Goal: Task Accomplishment & Management: Manage account settings

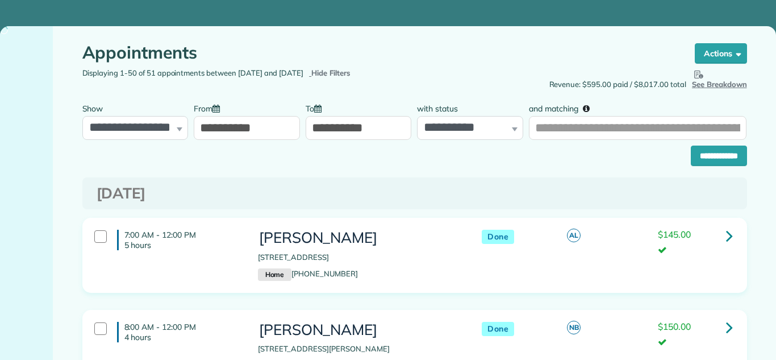
click at [252, 136] on input "**********" at bounding box center [247, 128] width 106 height 24
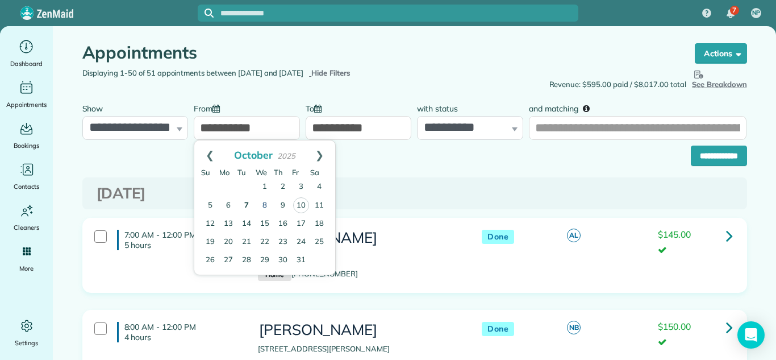
click at [264, 203] on link "8" at bounding box center [265, 206] width 18 height 18
type input "**********"
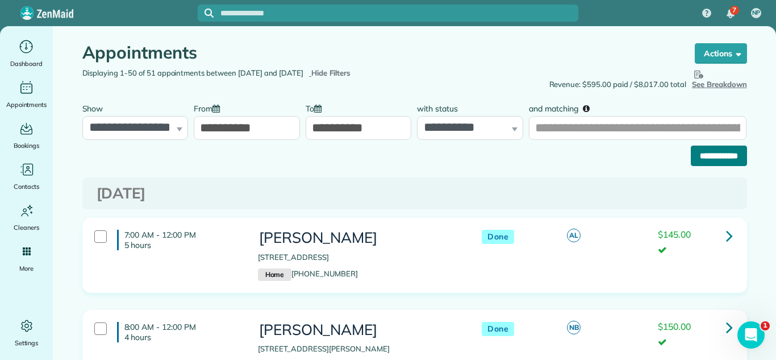
click at [708, 157] on input "**********" at bounding box center [719, 155] width 56 height 20
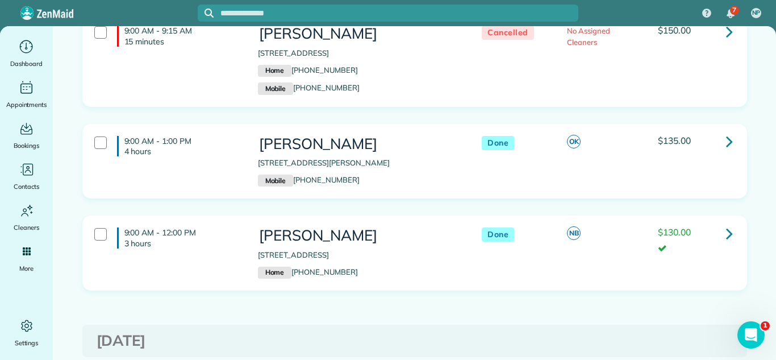
scroll to position [284, 0]
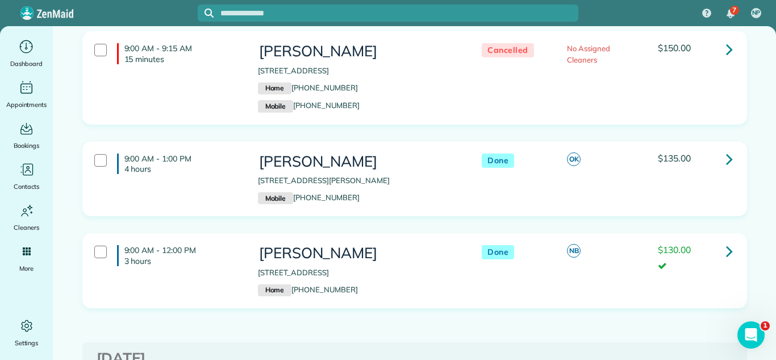
click at [727, 158] on icon at bounding box center [729, 159] width 7 height 20
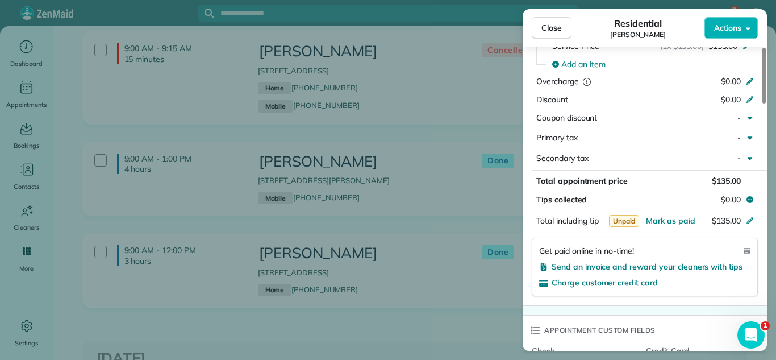
scroll to position [558, 0]
click at [659, 218] on span "Mark as paid" at bounding box center [670, 220] width 49 height 10
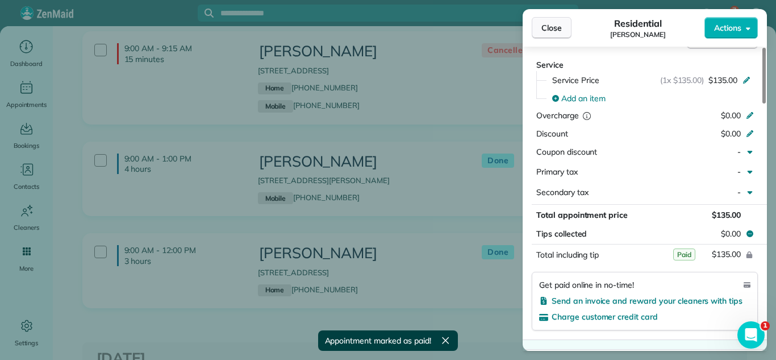
scroll to position [523, 0]
drag, startPoint x: 551, startPoint y: 25, endPoint x: 348, endPoint y: 265, distance: 314.1
click at [551, 25] on span "Close" at bounding box center [552, 27] width 20 height 11
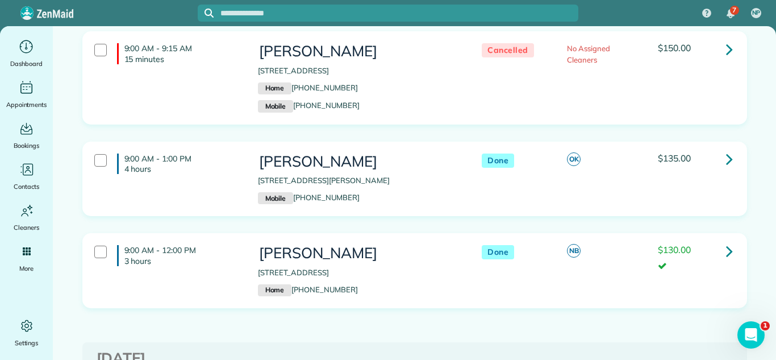
drag, startPoint x: 256, startPoint y: 178, endPoint x: 444, endPoint y: 180, distance: 188.1
click at [444, 180] on div "Leora Dowaing 412 North Marion Street unit 2C Oak Park IL 60302 Mobile (802) 98…" at bounding box center [358, 179] width 218 height 63
copy p "[STREET_ADDRESS][PERSON_NAME]"
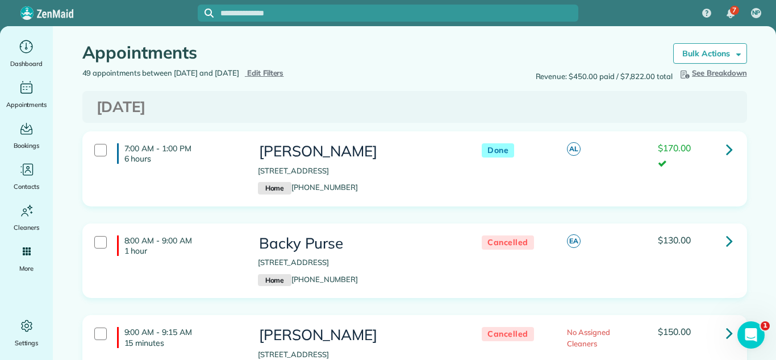
click at [284, 70] on span "Edit Filters" at bounding box center [265, 72] width 37 height 9
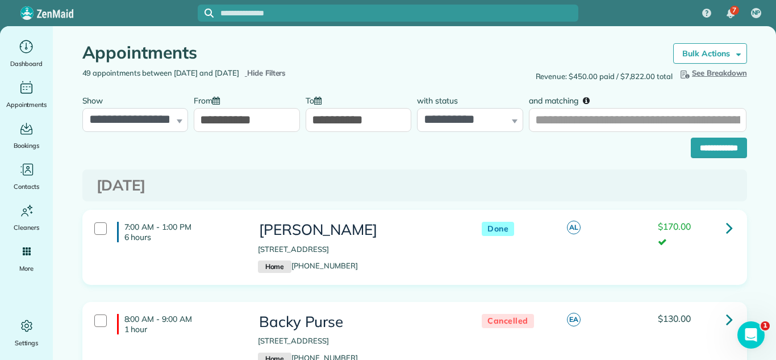
click at [248, 119] on input "**********" at bounding box center [247, 120] width 106 height 24
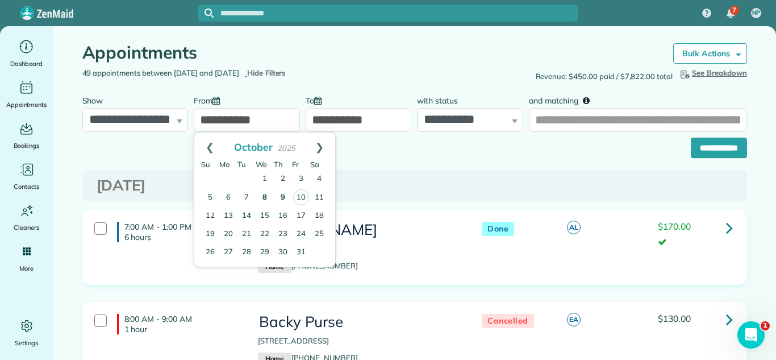
click at [282, 196] on link "9" at bounding box center [283, 198] width 18 height 18
type input "**********"
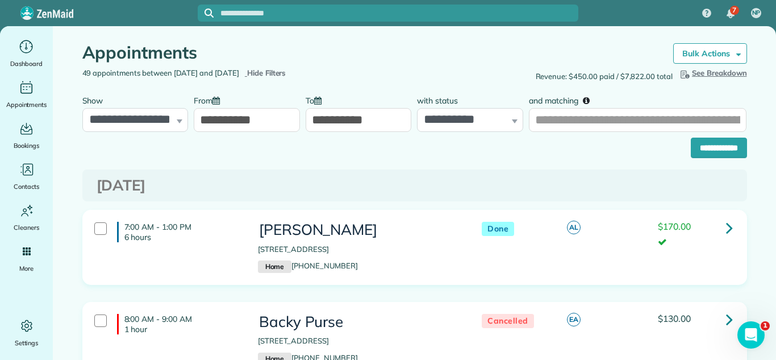
click at [368, 114] on input "**********" at bounding box center [359, 120] width 106 height 24
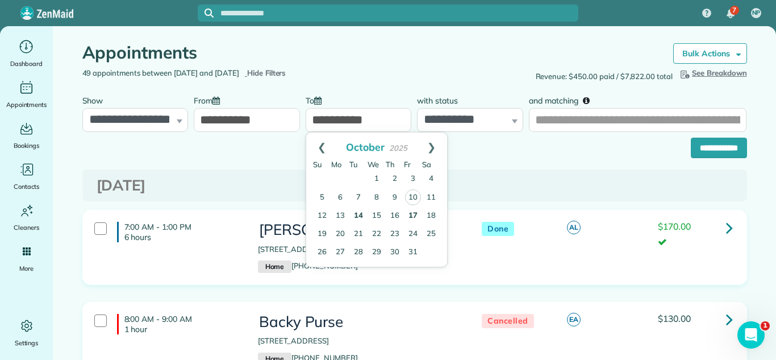
click at [411, 214] on link "17" at bounding box center [413, 216] width 18 height 18
type input "**********"
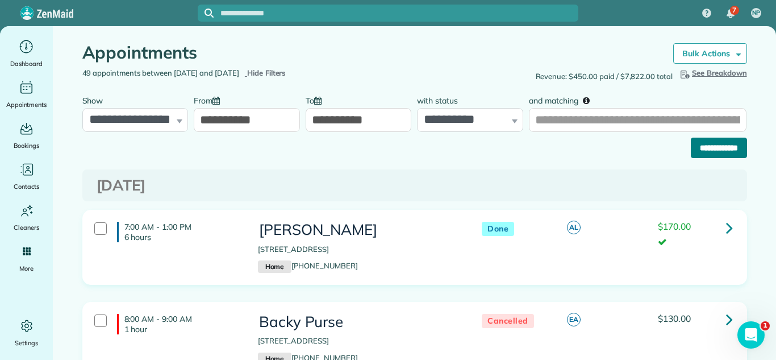
click at [731, 153] on input "**********" at bounding box center [719, 148] width 56 height 20
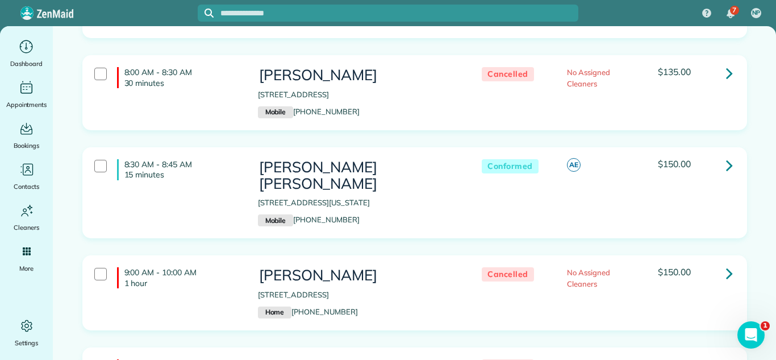
scroll to position [259, 0]
click at [726, 161] on icon at bounding box center [729, 166] width 7 height 20
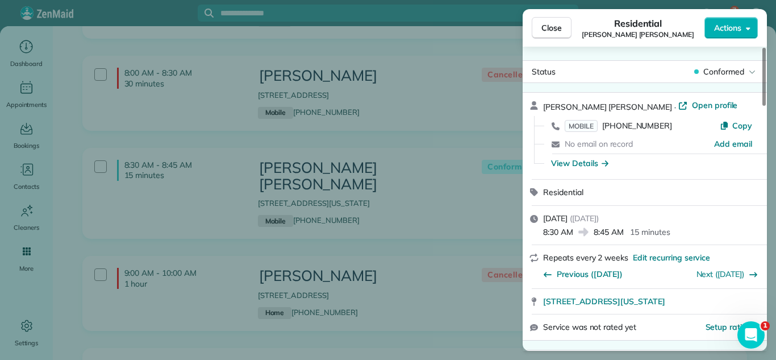
click at [538, 27] on button "Close" at bounding box center [552, 28] width 40 height 22
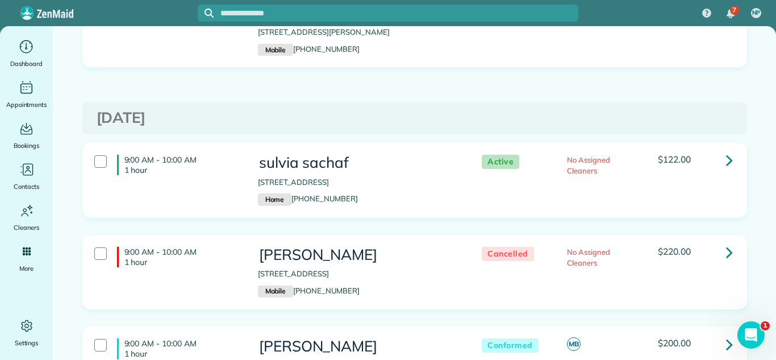
scroll to position [2112, 0]
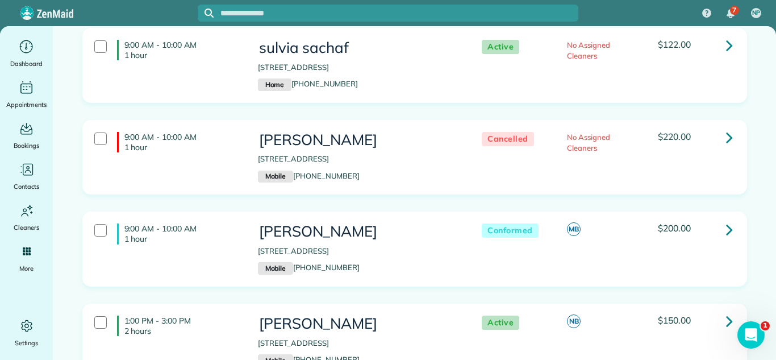
click at [599, 168] on div "9:00 AM - 10:00 AM 1 hour David DePino 837 West Windsor Avenue Chicago IL 60640…" at bounding box center [415, 166] width 682 height 92
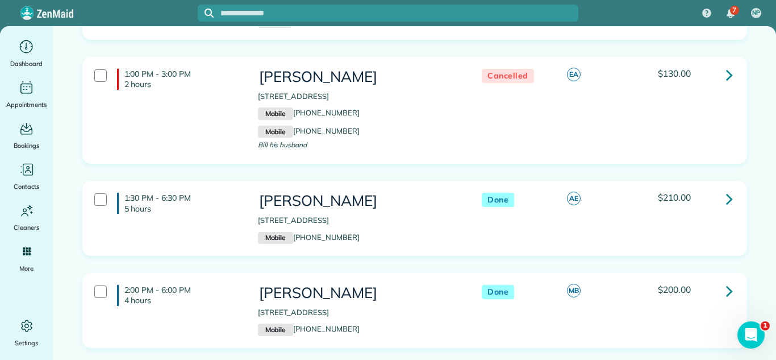
scroll to position [824, 0]
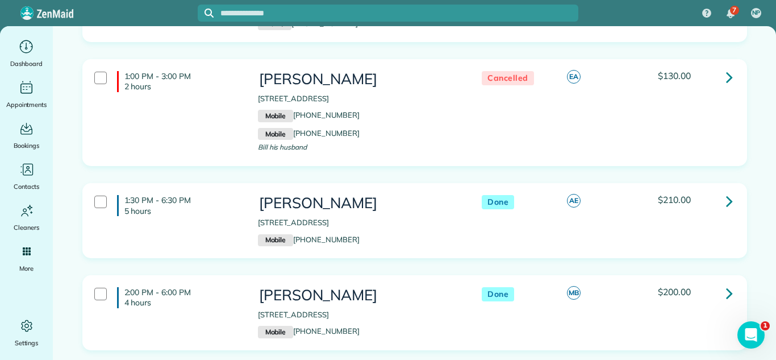
click at [723, 189] on link at bounding box center [729, 200] width 23 height 23
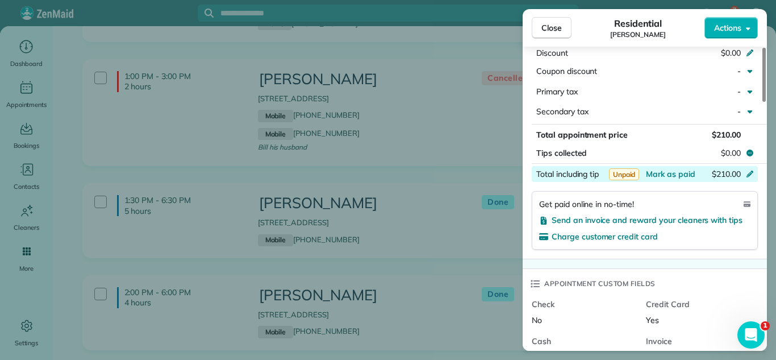
scroll to position [624, 0]
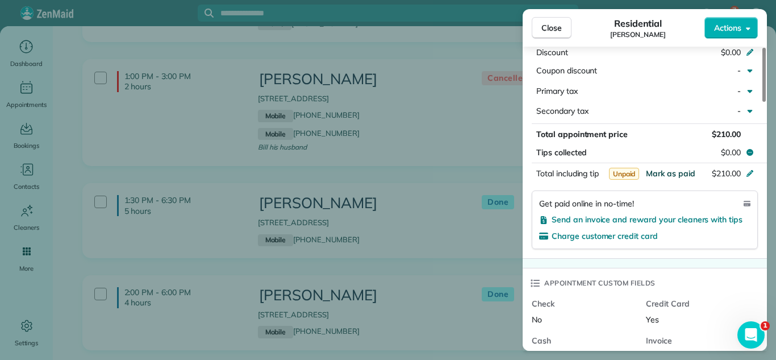
click at [657, 174] on span "Mark as paid" at bounding box center [670, 173] width 49 height 10
click at [554, 26] on span "Close" at bounding box center [552, 27] width 20 height 11
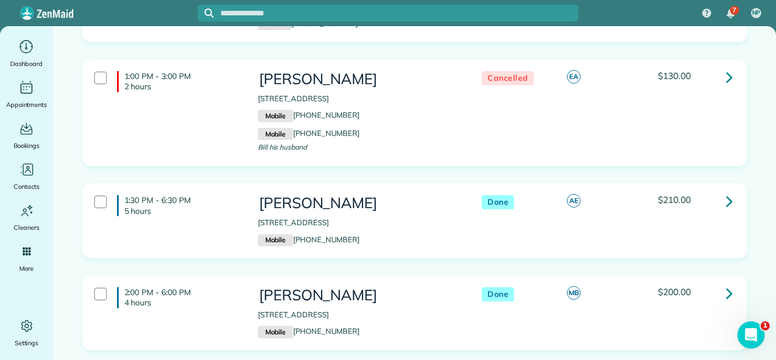
drag, startPoint x: 251, startPoint y: 202, endPoint x: 445, endPoint y: 203, distance: 194.4
click at [445, 203] on div "David DePino 2450 North Lakeview Avenue apt 3 Chicago IL 60614 Mobile (224) 817…" at bounding box center [358, 220] width 218 height 63
copy p "[STREET_ADDRESS]"
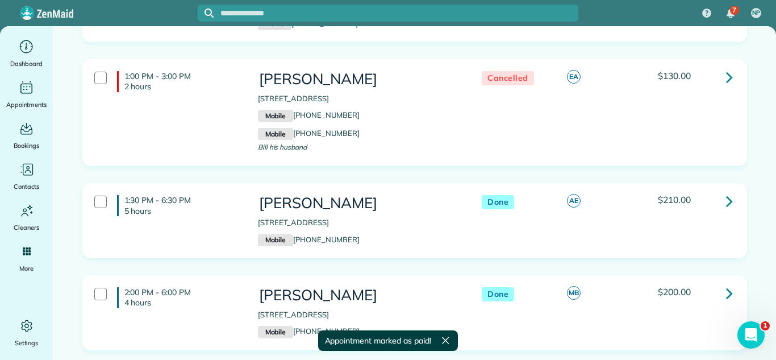
drag, startPoint x: 460, startPoint y: 165, endPoint x: 705, endPoint y: 207, distance: 248.5
click at [465, 165] on div "1:00 PM - 3:00 PM 2 hours Frank Gidi 4949 Fargo Avenue Skokie IL 60077 Mobile (…" at bounding box center [415, 121] width 682 height 124
click at [726, 191] on icon at bounding box center [729, 201] width 7 height 20
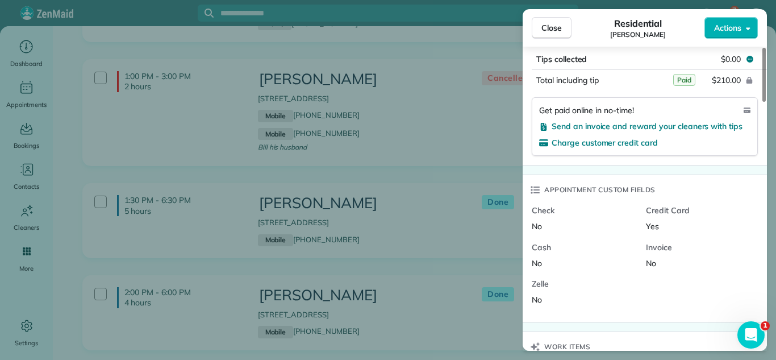
scroll to position [718, 0]
drag, startPoint x: 544, startPoint y: 27, endPoint x: 423, endPoint y: 117, distance: 151.2
click at [543, 28] on span "Close" at bounding box center [552, 27] width 20 height 11
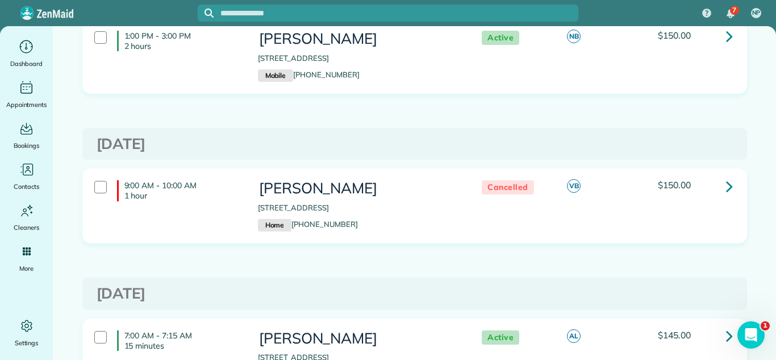
scroll to position [2436, 0]
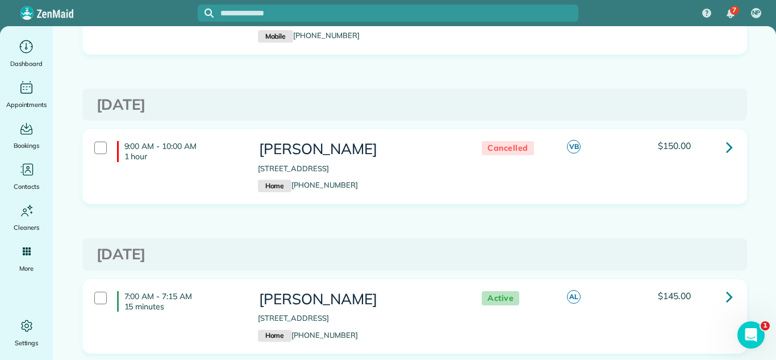
click at [397, 238] on div "[DATE]" at bounding box center [414, 254] width 665 height 32
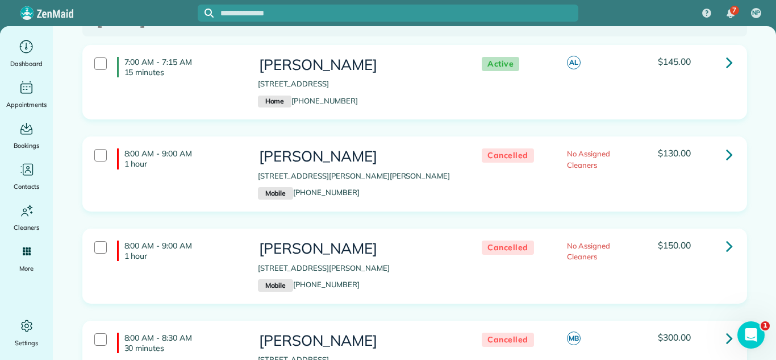
scroll to position [2683, 0]
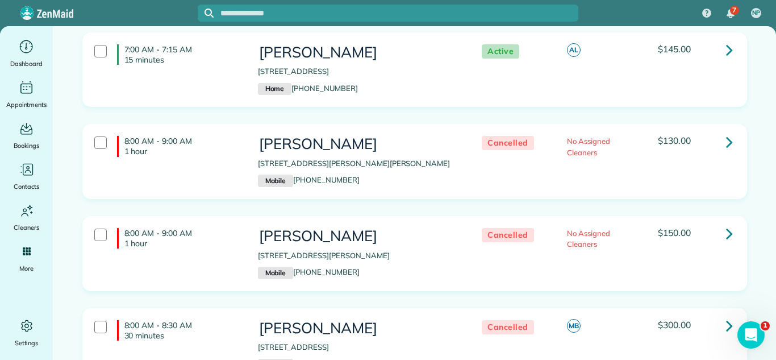
click at [383, 216] on div "8:00 AM - 9:00 AM 1 hour John Barbarino 705 West Saint Johns Place Addison IL 6…" at bounding box center [414, 253] width 665 height 75
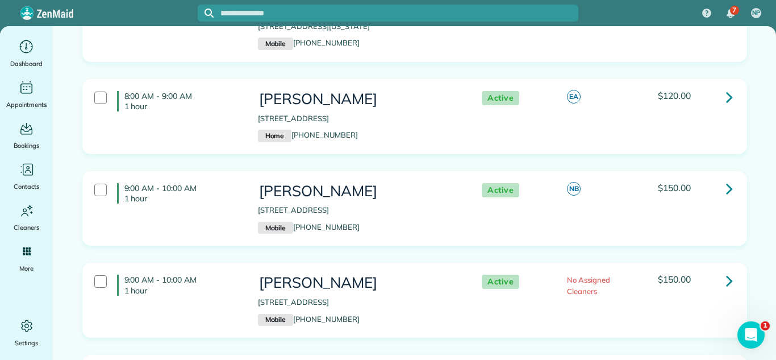
scroll to position [3387, 0]
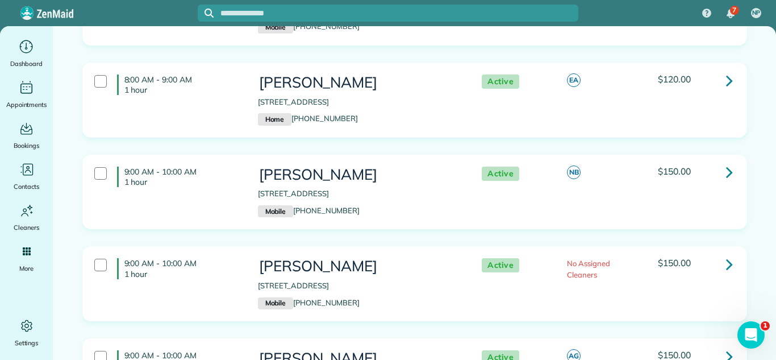
drag, startPoint x: 256, startPoint y: 273, endPoint x: 417, endPoint y: 275, distance: 160.8
click at [417, 275] on div "Rosemary Keleher 2816 North Rockwell Street Chicago IL 60618 Mobile (815) 354-3…" at bounding box center [358, 283] width 218 height 63
copy p "[STREET_ADDRESS]"
